Goal: Information Seeking & Learning: Learn about a topic

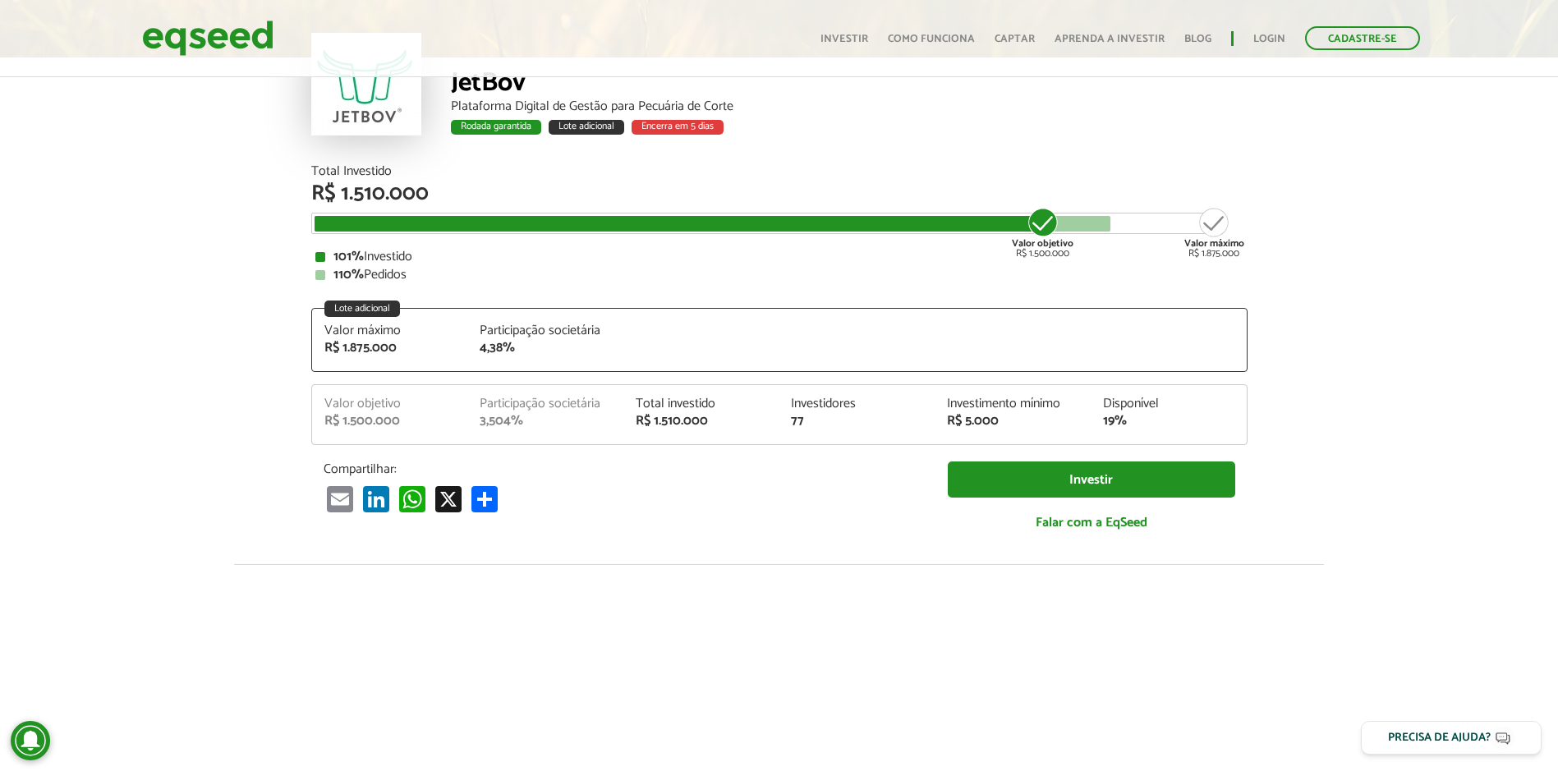
scroll to position [56, 0]
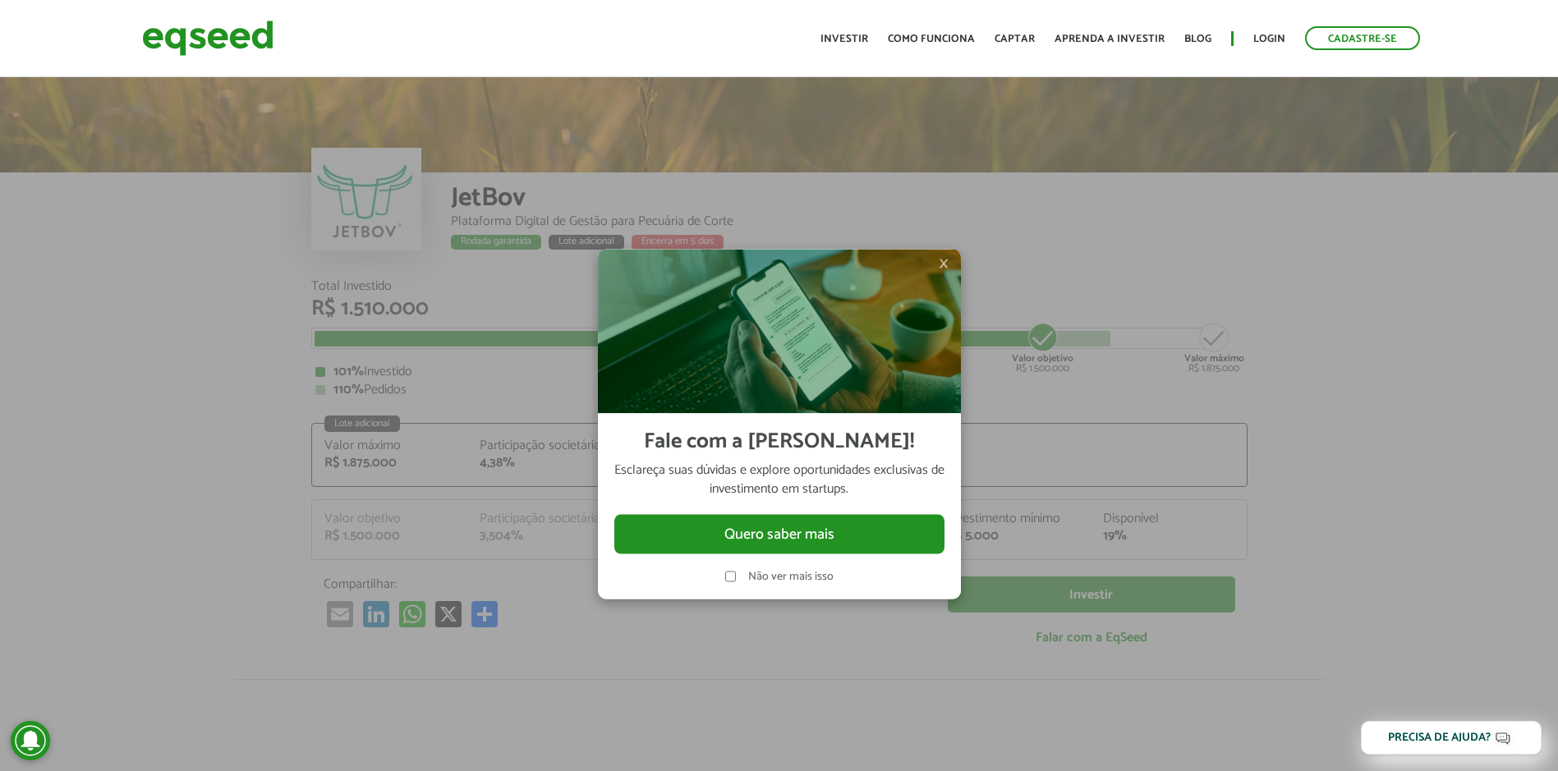
click at [945, 263] on span "×" at bounding box center [944, 263] width 10 height 20
